Goal: Transaction & Acquisition: Purchase product/service

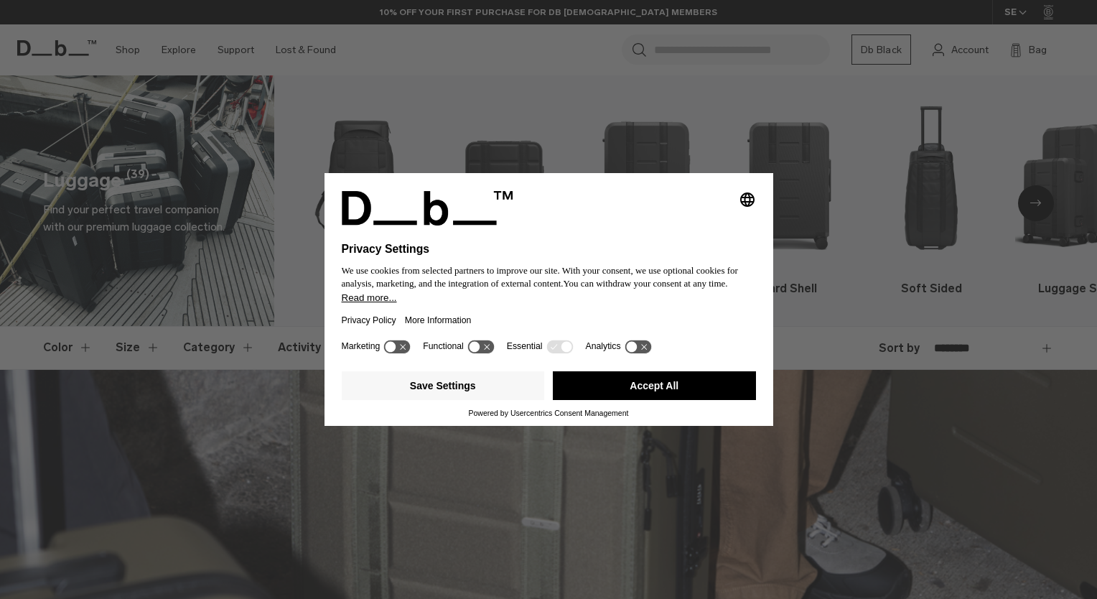
click at [660, 381] on button "Accept All" at bounding box center [654, 385] width 203 height 29
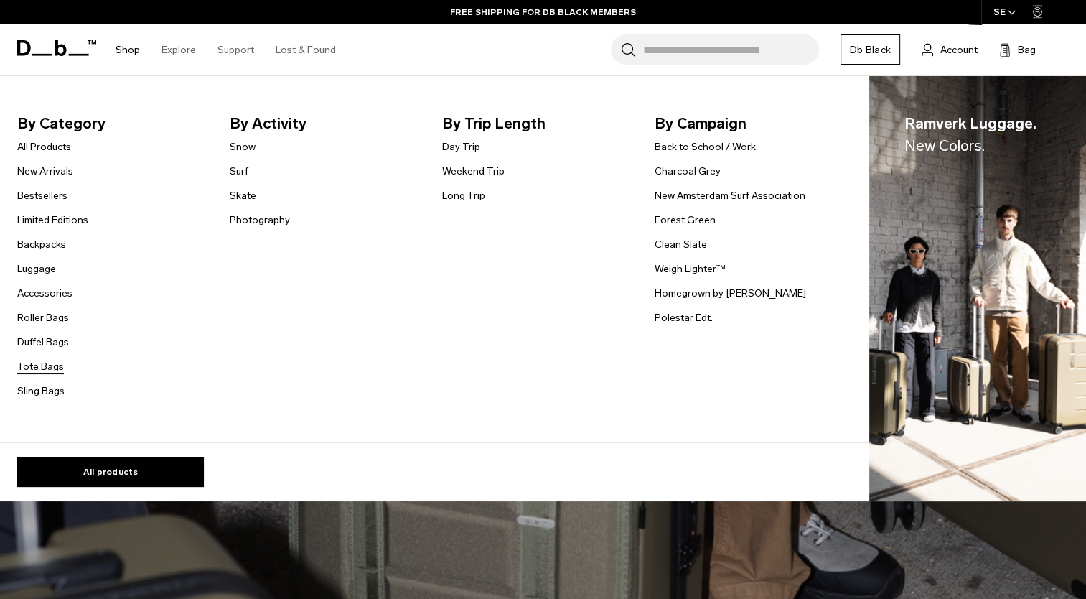
click at [45, 369] on link "Tote Bags" at bounding box center [40, 366] width 47 height 15
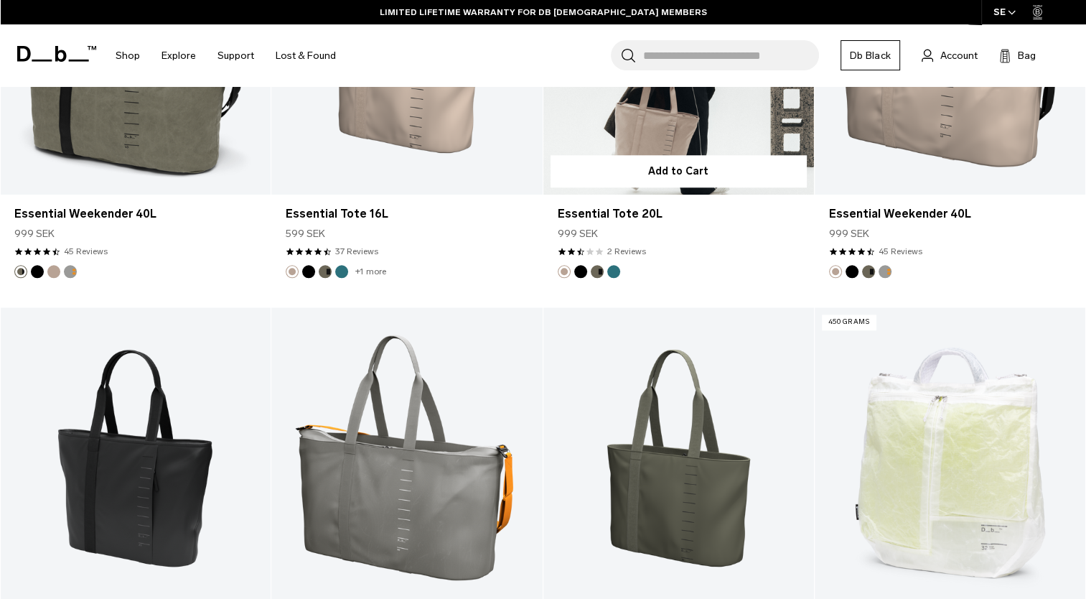
scroll to position [1292, 0]
